Goal: Check status: Check status

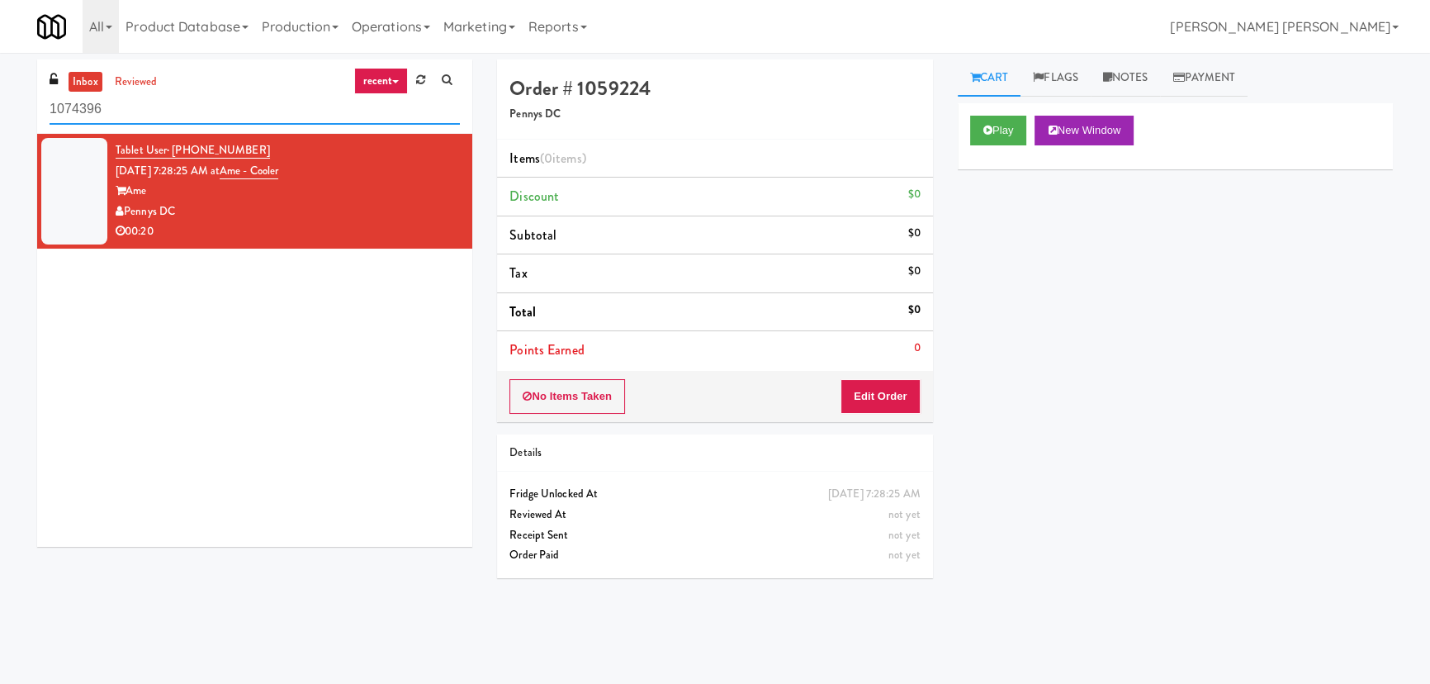
drag, startPoint x: 111, startPoint y: 106, endPoint x: 21, endPoint y: 97, distance: 90.5
click at [21, 97] on div "inbox reviewed recent all unclear take inventory issue suspicious failed recent…" at bounding box center [715, 368] width 1430 height 618
paste input "[PERSON_NAME]-Accurate"
type input "[PERSON_NAME]-Accurate"
drag, startPoint x: 113, startPoint y: 121, endPoint x: 45, endPoint y: 124, distance: 68.6
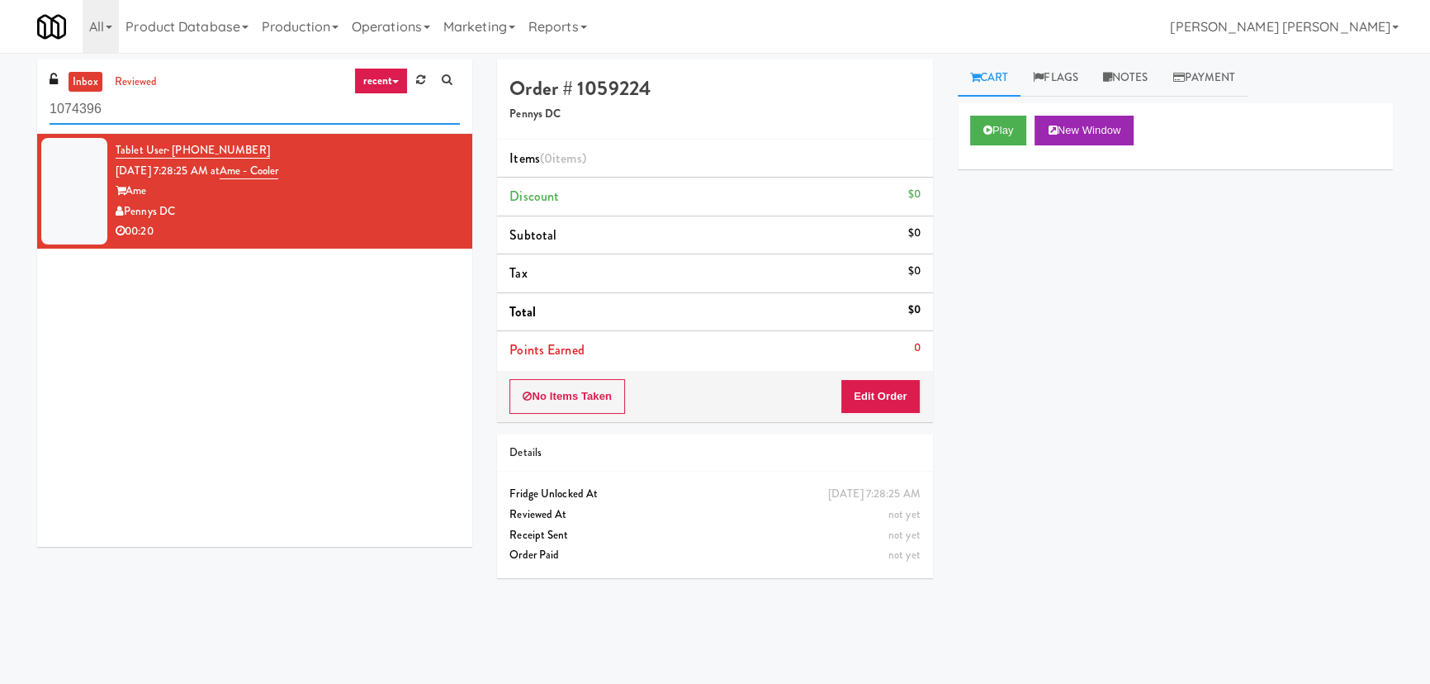
click at [45, 124] on div "inbox reviewed recent all unclear take inventory issue suspicious failed recent…" at bounding box center [254, 96] width 435 height 74
paste input "Fridge Right-1 Columbus"
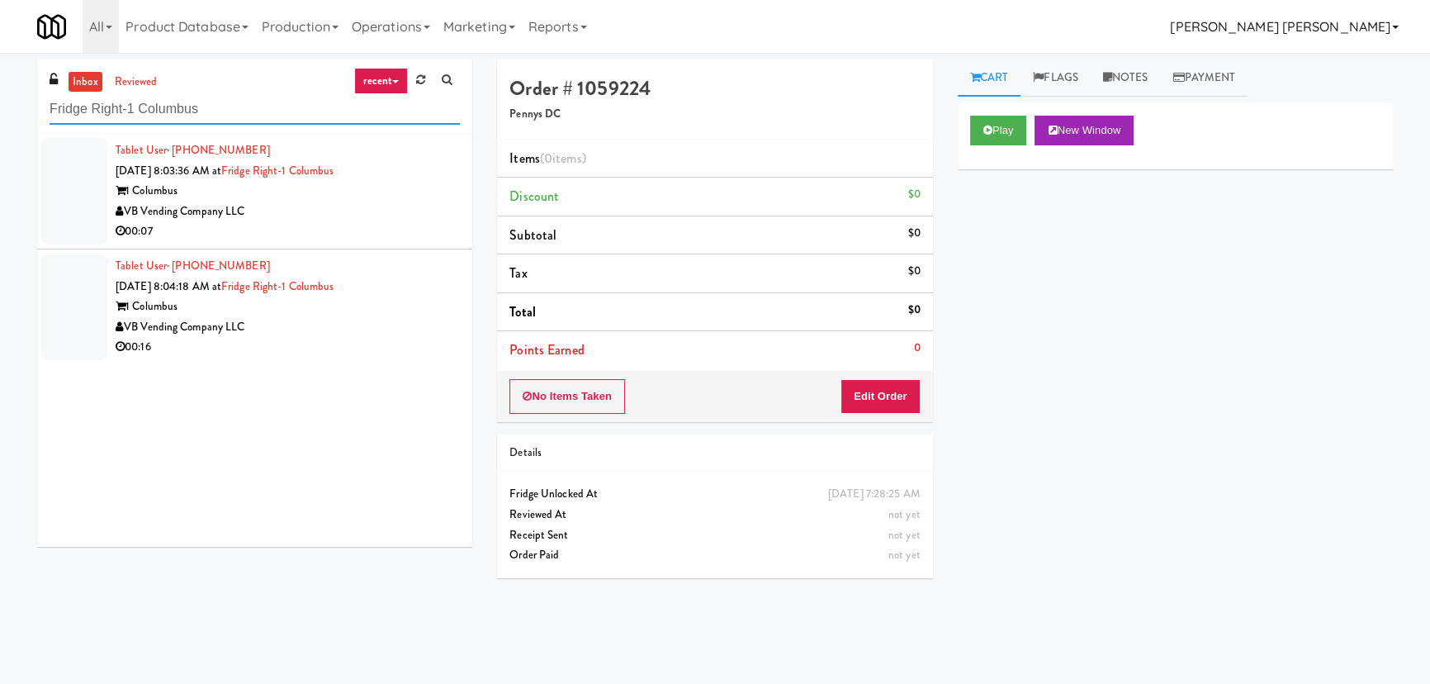
type input "Fridge Right-1 Columbus"
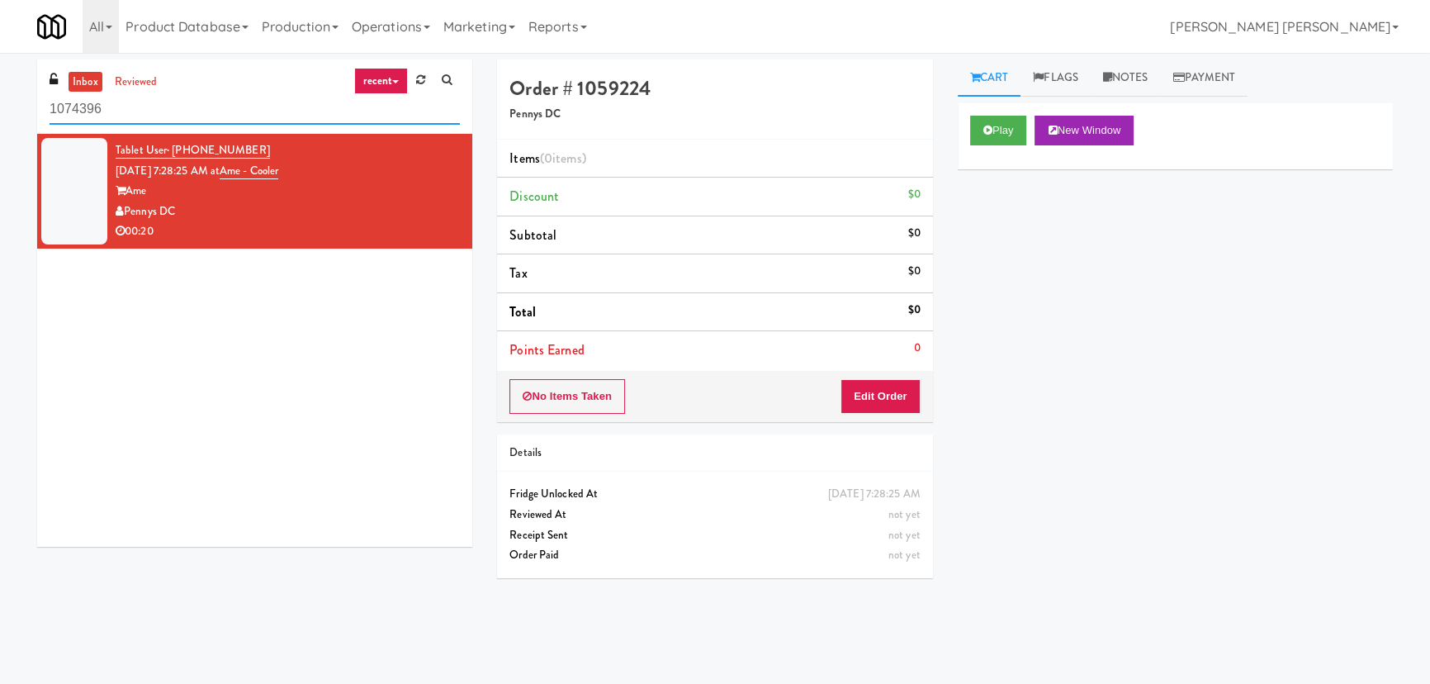
drag, startPoint x: 111, startPoint y: 108, endPoint x: 14, endPoint y: 114, distance: 97.6
click at [12, 115] on div "inbox reviewed recent all unclear take inventory issue suspicious failed recent…" at bounding box center [715, 368] width 1430 height 618
paste input "First Street - Cooler - Left"
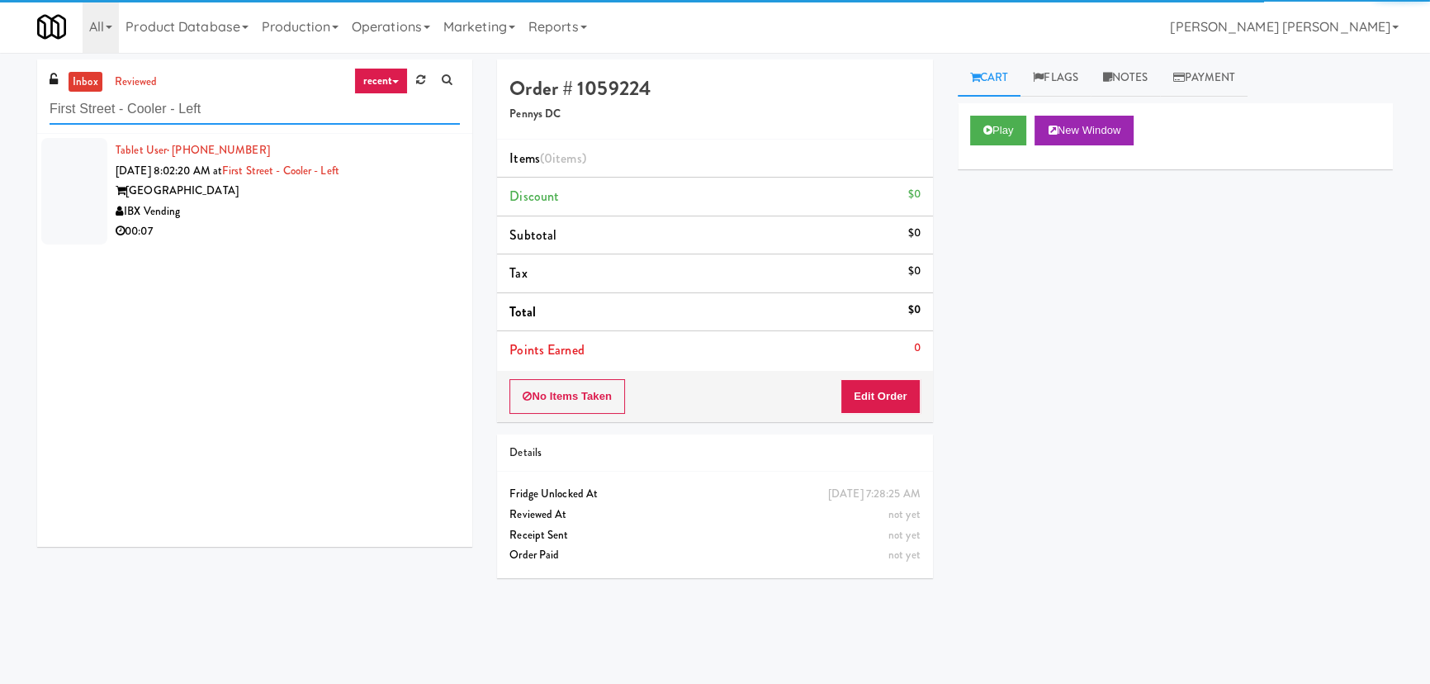
type input "First Street - Cooler - Left"
